Goal: Understand process/instructions

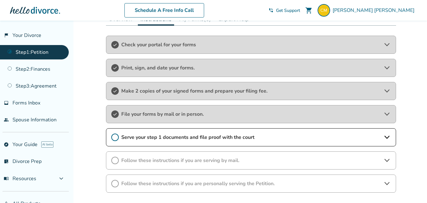
scroll to position [105, 0]
click at [386, 135] on icon at bounding box center [387, 137] width 8 height 8
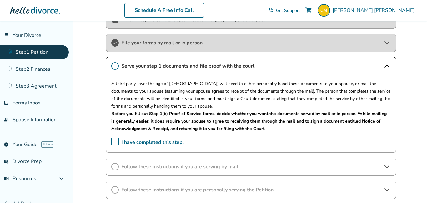
scroll to position [178, 0]
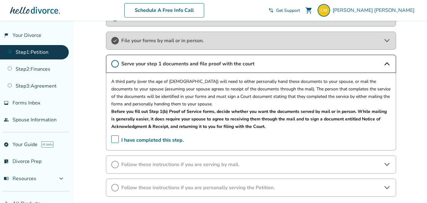
click at [385, 164] on icon at bounding box center [387, 165] width 8 height 8
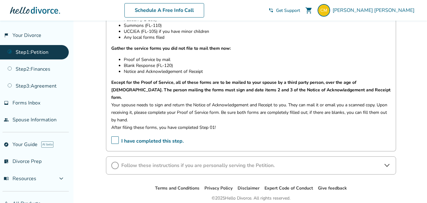
scroll to position [350, 0]
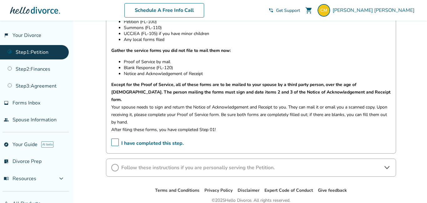
click at [385, 164] on icon at bounding box center [387, 168] width 8 height 8
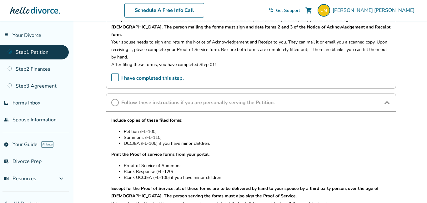
scroll to position [414, 0]
click at [49, 69] on link "Step 2 : Finances" at bounding box center [34, 69] width 69 height 14
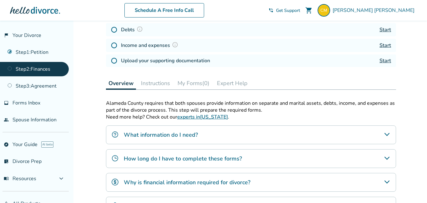
scroll to position [130, 0]
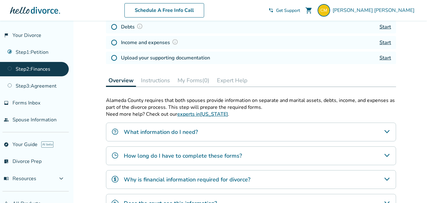
click at [385, 134] on icon "What information do I need?" at bounding box center [387, 132] width 8 height 8
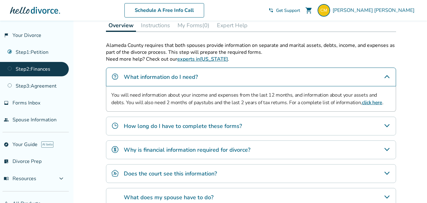
scroll to position [186, 0]
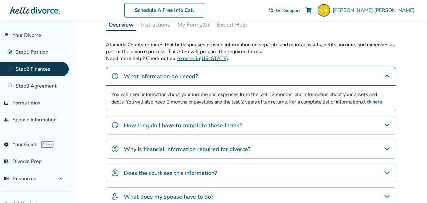
click at [385, 149] on icon "Why is financial information required for divorce?" at bounding box center [387, 149] width 8 height 8
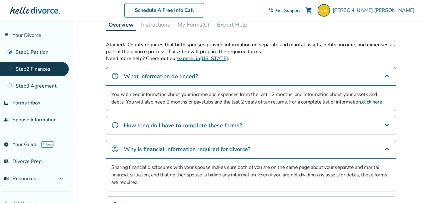
scroll to position [223, 0]
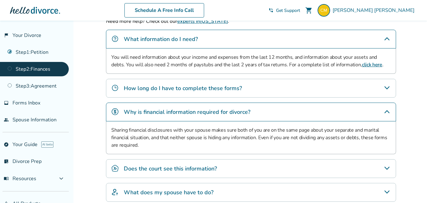
click at [389, 168] on icon "Does the court see this information?" at bounding box center [386, 168] width 5 height 3
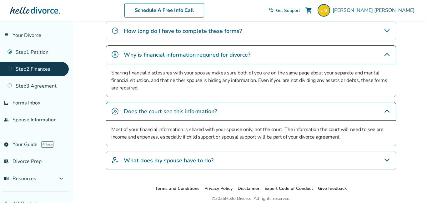
scroll to position [282, 0]
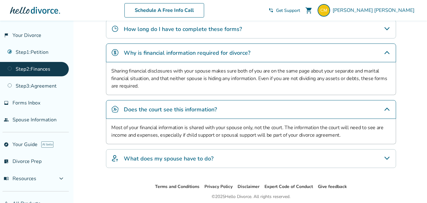
click at [386, 162] on icon "What does my spouse have to do?" at bounding box center [387, 158] width 8 height 8
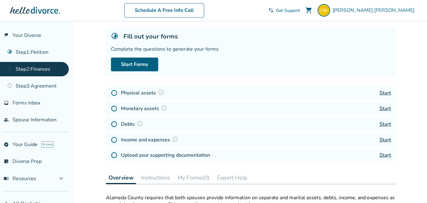
scroll to position [0, 0]
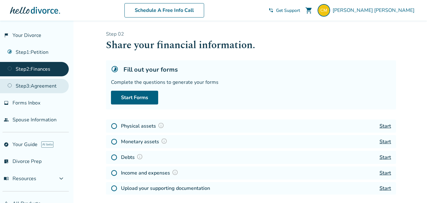
click at [35, 85] on link "Step 3 : Agreement" at bounding box center [34, 86] width 69 height 14
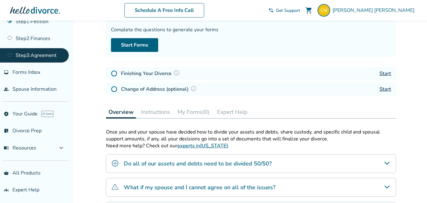
scroll to position [55, 0]
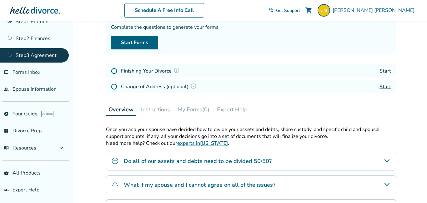
click at [388, 160] on icon "Do all of our assets and debts need to be divided 50/50?" at bounding box center [387, 161] width 8 height 8
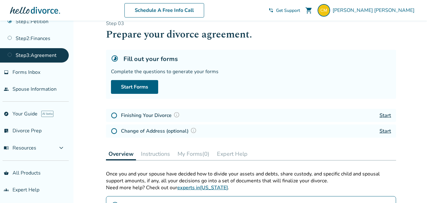
scroll to position [0, 0]
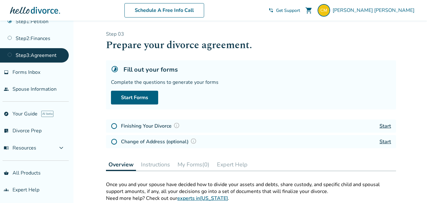
click at [36, 22] on div "Schedule A Free Info Call [PERSON_NAME] shopping_cart phone_in_talk Get Support…" at bounding box center [213, 10] width 417 height 24
click at [37, 23] on link "Step 1 : Petition" at bounding box center [34, 21] width 69 height 14
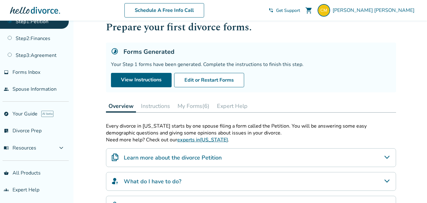
scroll to position [17, 0]
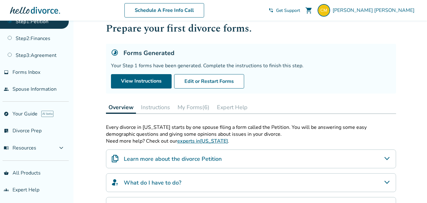
click at [387, 187] on div "What do I have to do?" at bounding box center [251, 182] width 290 height 19
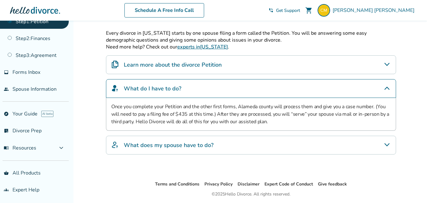
scroll to position [122, 0]
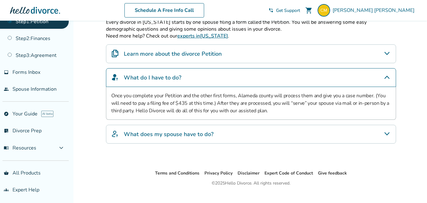
click at [385, 53] on icon "Learn more about the divorce Petition" at bounding box center [386, 53] width 5 height 3
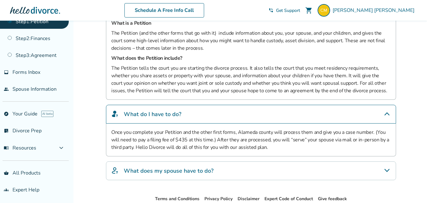
scroll to position [174, 0]
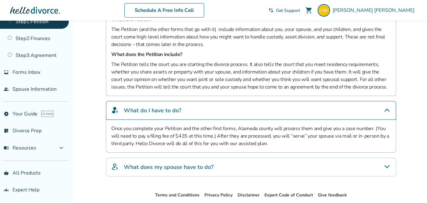
click at [390, 167] on icon "What does my spouse have to do?" at bounding box center [387, 167] width 8 height 8
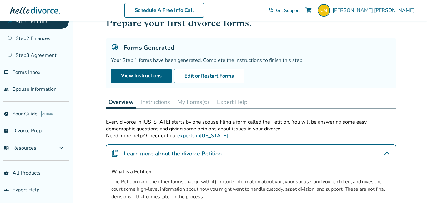
scroll to position [0, 0]
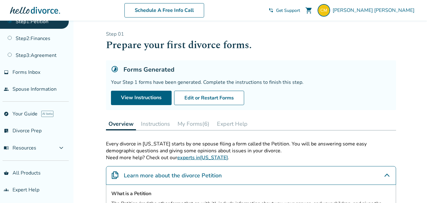
click at [164, 123] on button "Instructions" at bounding box center [155, 124] width 34 height 13
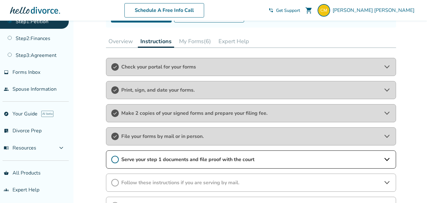
scroll to position [84, 0]
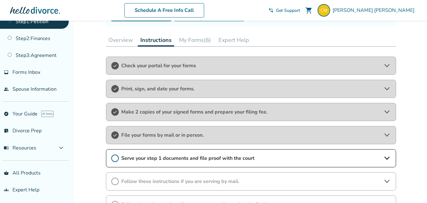
click at [386, 178] on icon at bounding box center [387, 182] width 8 height 8
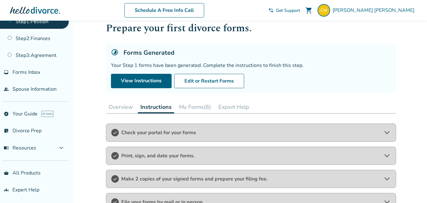
scroll to position [0, 0]
